Goal: Transaction & Acquisition: Book appointment/travel/reservation

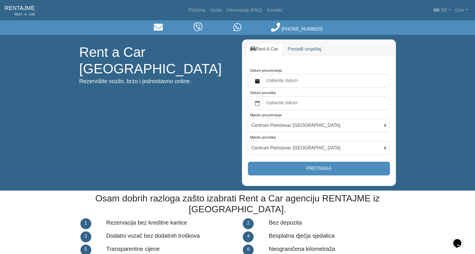
click at [291, 80] on label "Izaberite datum" at bounding box center [324, 81] width 123 height 10
click at [263, 80] on button "Datum preuzimanja" at bounding box center [257, 81] width 11 height 10
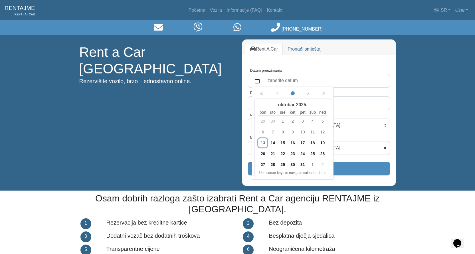
click at [263, 154] on span "20" at bounding box center [262, 153] width 9 height 9
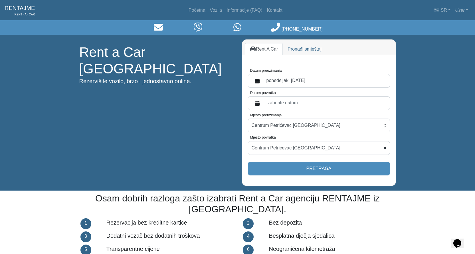
click at [277, 106] on label "Izaberite datum" at bounding box center [324, 103] width 123 height 10
click at [263, 106] on button "Datum povratka" at bounding box center [257, 103] width 11 height 10
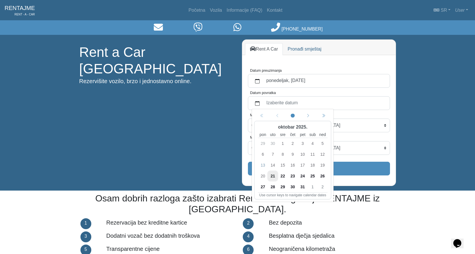
click at [274, 177] on span "21" at bounding box center [272, 175] width 9 height 9
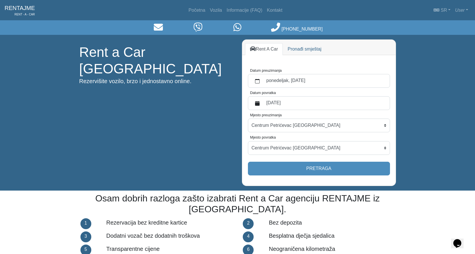
click at [189, 153] on div "Rent a Car Banja Luka Rezervišite vozilo, brzo i jednostavno online." at bounding box center [156, 112] width 163 height 137
click at [299, 126] on select "Centrum Petrićevac [GEOGRAPHIC_DATA] Po dogovoru ([GEOGRAPHIC_DATA]) [GEOGRAPHI…" at bounding box center [319, 125] width 142 height 14
select select "BanjaLukaAerodrom"
click at [248, 118] on select "Centrum Petrićevac [GEOGRAPHIC_DATA] Po dogovoru ([GEOGRAPHIC_DATA]) [GEOGRAPHI…" at bounding box center [319, 125] width 142 height 14
drag, startPoint x: 294, startPoint y: 145, endPoint x: 293, endPoint y: 150, distance: 5.0
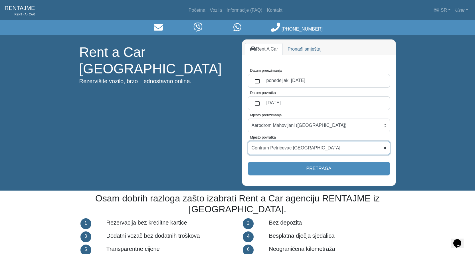
click at [294, 145] on select "Centrum Petrićevac [GEOGRAPHIC_DATA] Po dogovoru ([GEOGRAPHIC_DATA]) [GEOGRAPHI…" at bounding box center [319, 148] width 142 height 14
select select "BanjaLukaAerodrom"
click at [248, 141] on select "Centrum Petrićevac [GEOGRAPHIC_DATA] Po dogovoru ([GEOGRAPHIC_DATA]) [GEOGRAPHI…" at bounding box center [319, 148] width 142 height 14
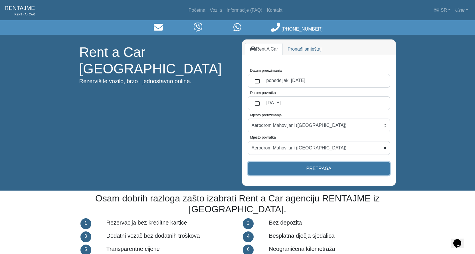
click at [291, 163] on button "Pretraga" at bounding box center [319, 168] width 142 height 14
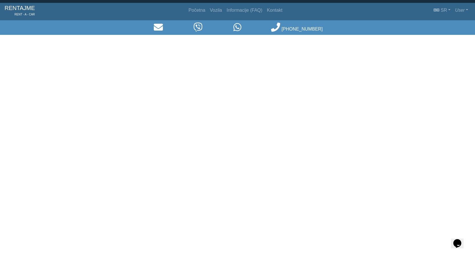
select select "BanjaLukaAerodrom"
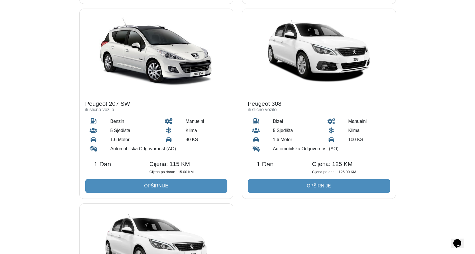
scroll to position [487, 0]
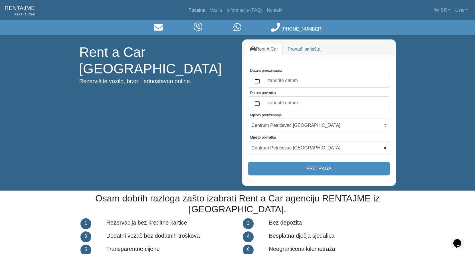
click at [196, 8] on link "Početna" at bounding box center [196, 10] width 21 height 11
